Goal: Find specific page/section: Find specific page/section

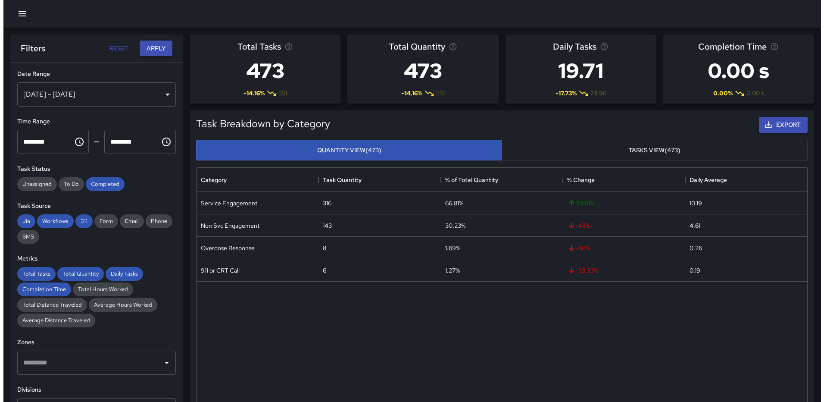
scroll to position [251, 604]
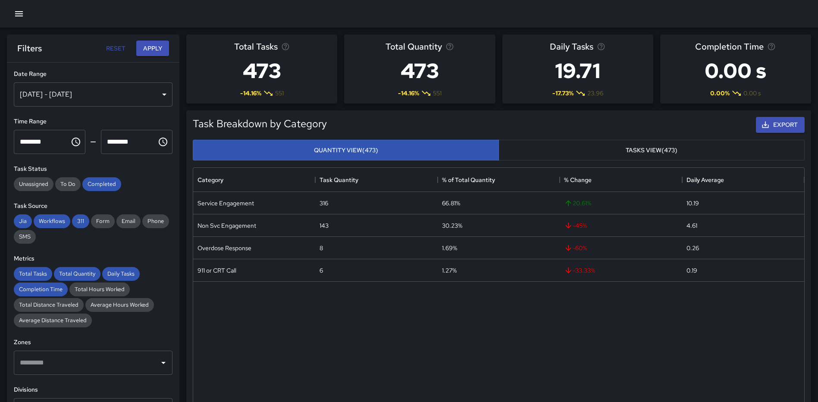
click at [20, 15] on icon "button" at bounding box center [19, 14] width 10 height 10
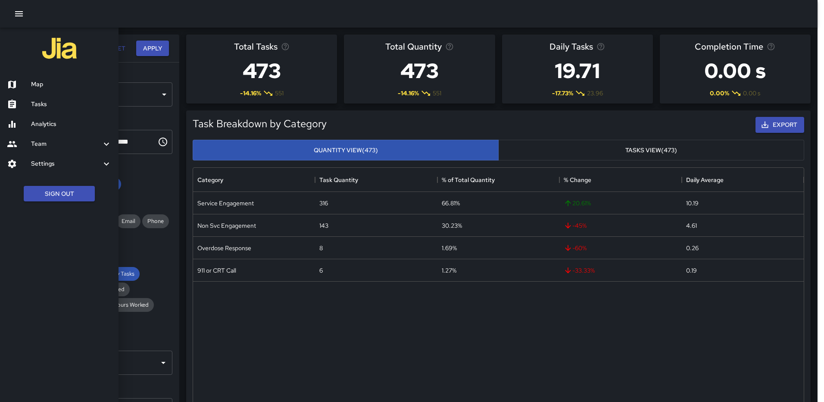
click at [46, 85] on h6 "Map" at bounding box center [71, 84] width 81 height 9
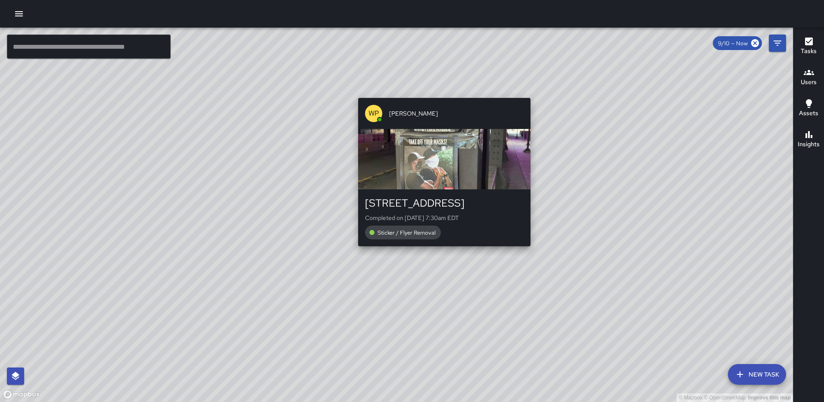
click at [440, 250] on div "© Mapbox © OpenStreetMap Improve this map WP [PERSON_NAME] [STREET_ADDRESS] Com…" at bounding box center [396, 215] width 793 height 374
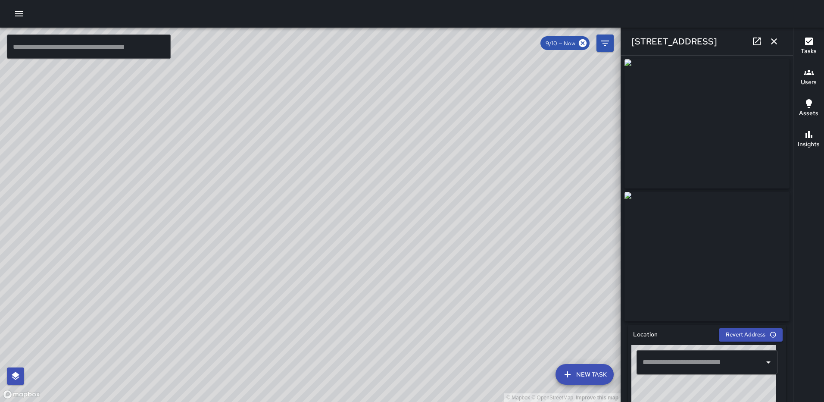
type input "**********"
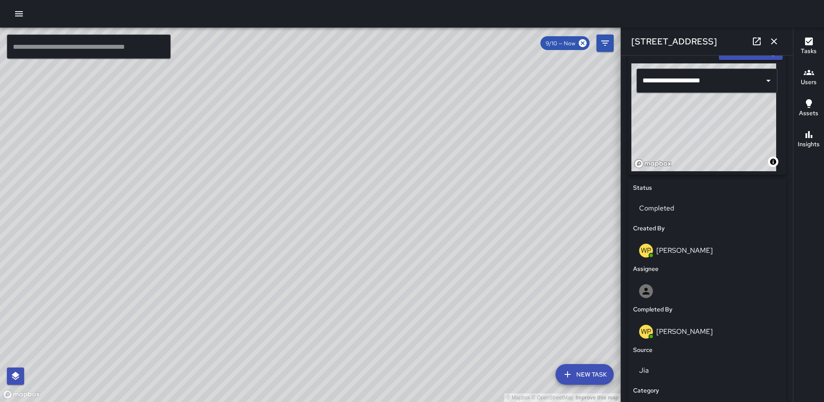
scroll to position [302, 0]
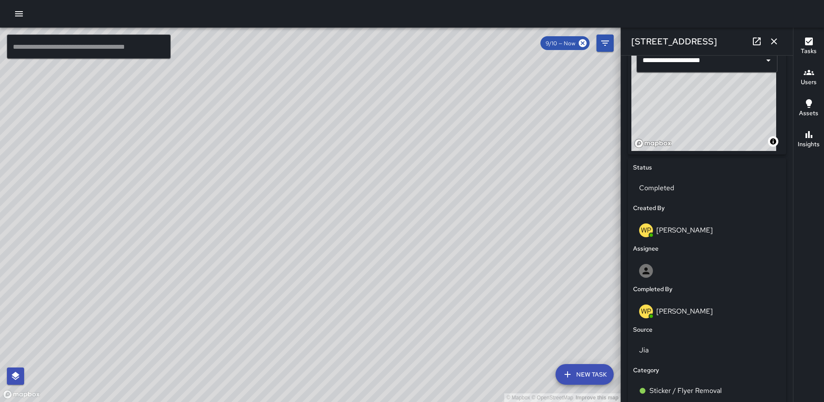
click at [510, 198] on div "© Mapbox © OpenStreetMap Improve this map MH [PERSON_NAME] [STREET_ADDRESS] Com…" at bounding box center [310, 215] width 621 height 374
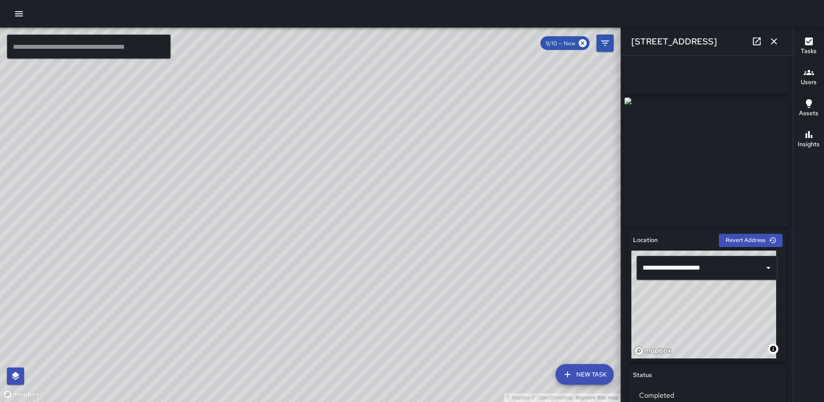
scroll to position [23, 0]
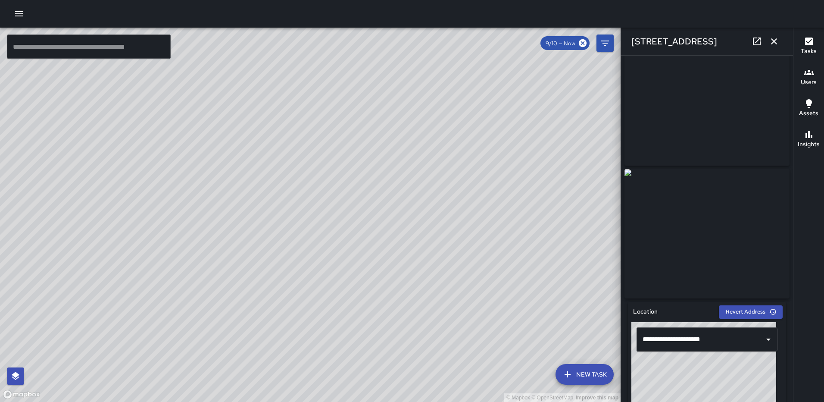
click at [772, 37] on icon "button" at bounding box center [774, 41] width 10 height 10
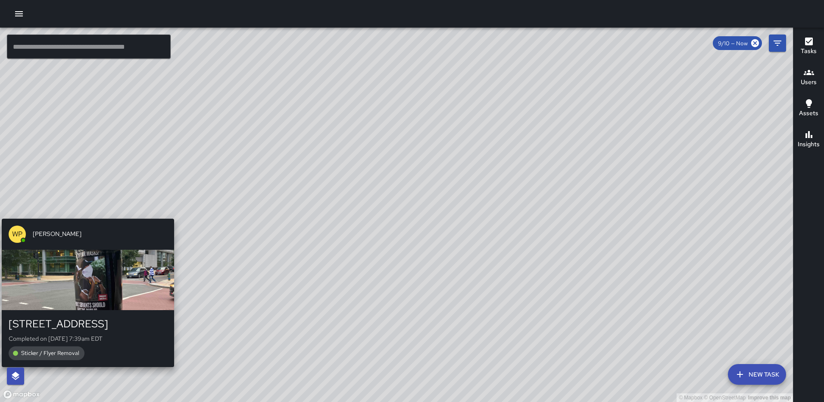
click at [85, 212] on div "© Mapbox © OpenStreetMap Improve this map WP [PERSON_NAME] [STREET_ADDRESS] Com…" at bounding box center [396, 215] width 793 height 374
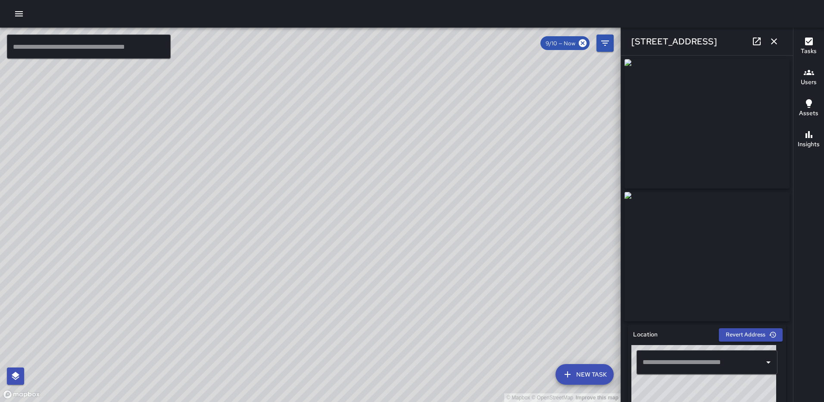
type input "**********"
click at [778, 44] on icon "button" at bounding box center [774, 41] width 10 height 10
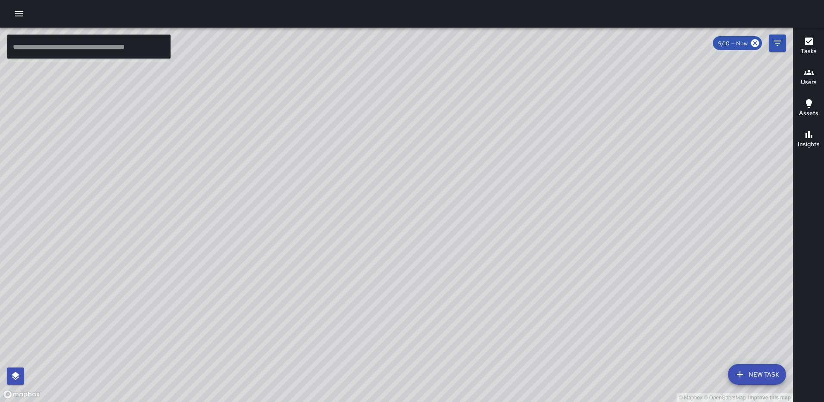
click at [815, 47] on h6 "Tasks" at bounding box center [809, 51] width 16 height 9
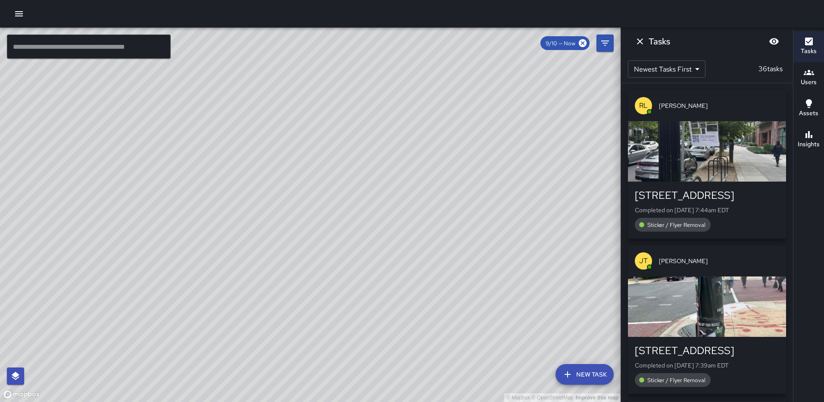
click at [811, 134] on icon "button" at bounding box center [809, 134] width 10 height 10
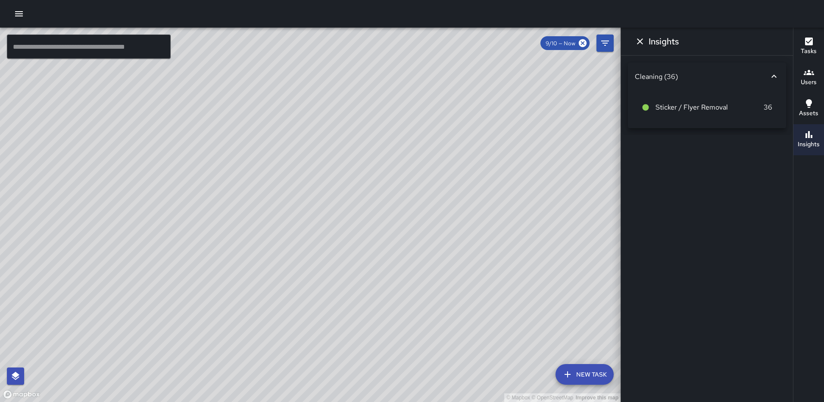
drag, startPoint x: 289, startPoint y: 207, endPoint x: 276, endPoint y: 252, distance: 47.1
click at [278, 274] on div "© Mapbox © OpenStreetMap Improve this map" at bounding box center [310, 215] width 621 height 374
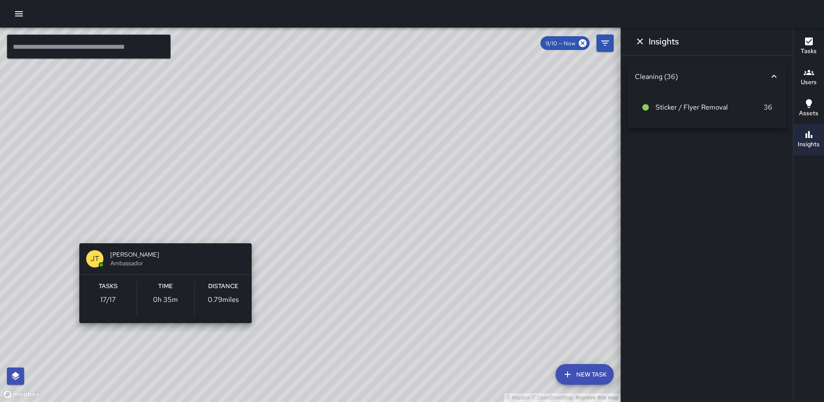
click at [161, 229] on div "© Mapbox © OpenStreetMap Improve this map [PERSON_NAME] [PERSON_NAME] Ambassado…" at bounding box center [310, 215] width 621 height 374
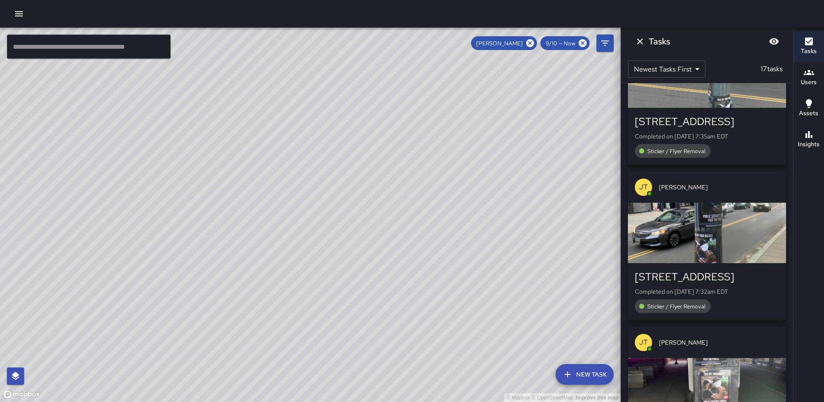
scroll to position [464, 0]
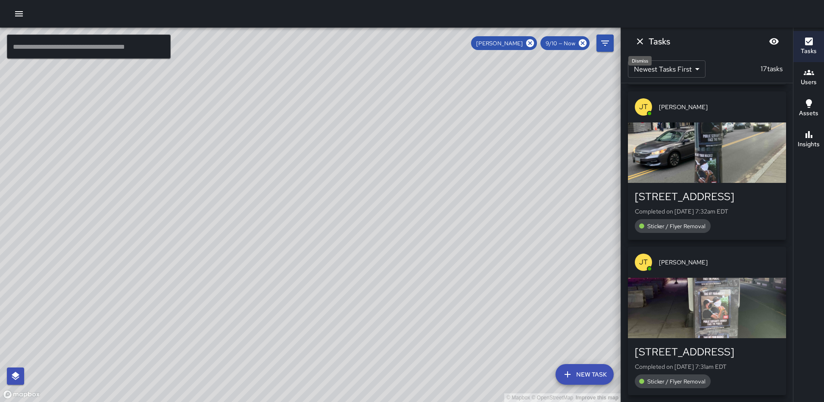
click at [641, 43] on icon "Dismiss" at bounding box center [640, 41] width 6 height 6
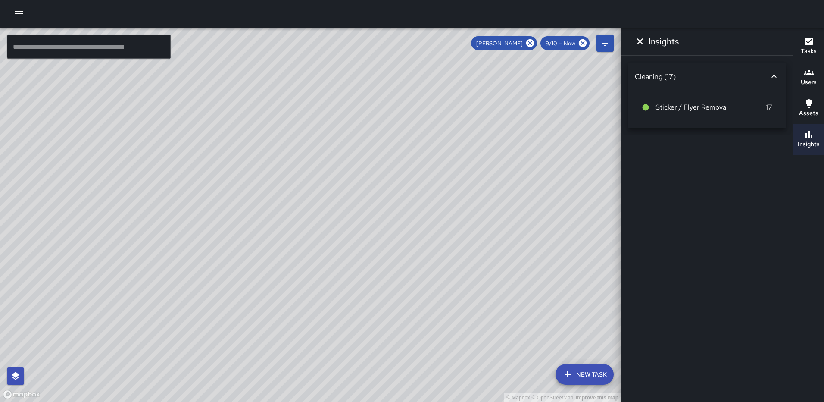
click at [638, 38] on icon "Dismiss" at bounding box center [640, 41] width 10 height 10
